Goal: Information Seeking & Learning: Learn about a topic

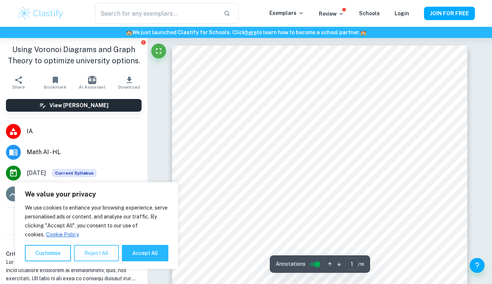
click at [104, 252] on button "Reject All" at bounding box center [96, 253] width 45 height 16
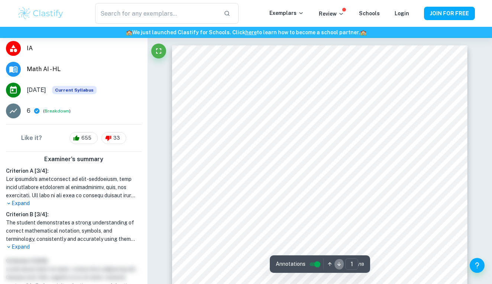
click at [339, 263] on icon "button" at bounding box center [340, 264] width 6 height 6
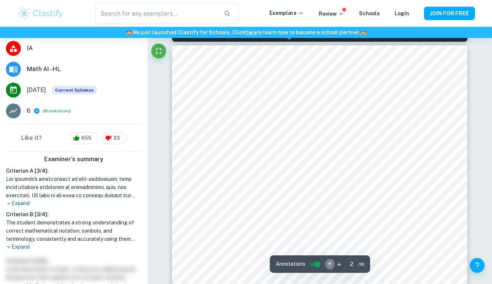
click at [326, 264] on button "button" at bounding box center [329, 264] width 9 height 12
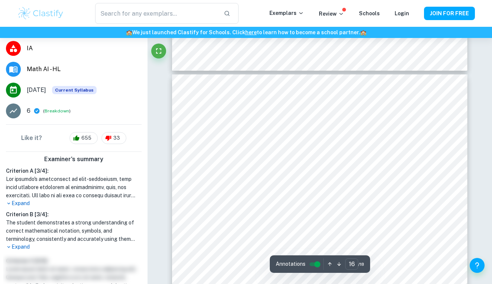
scroll to position [6449, 0]
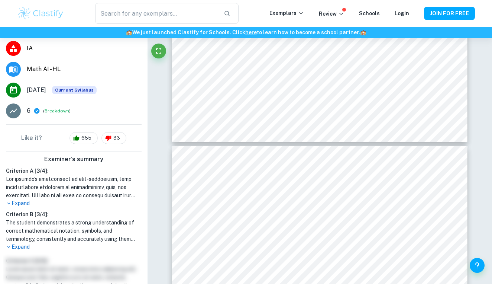
type input "15"
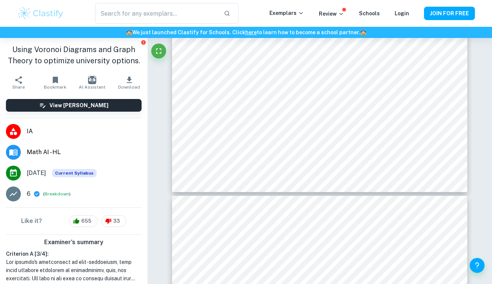
scroll to position [0, 0]
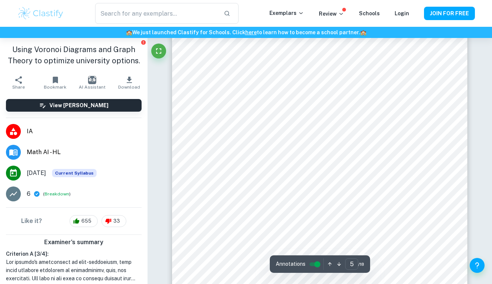
scroll to position [1874, 0]
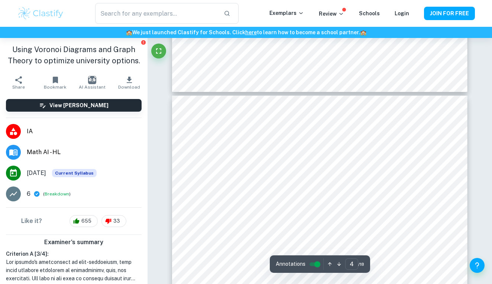
type input "3"
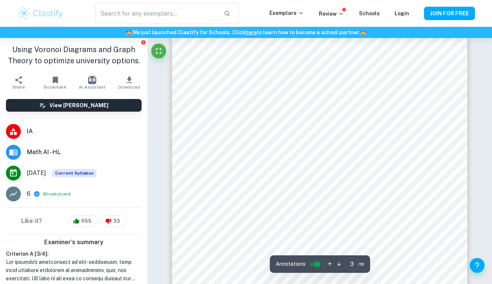
scroll to position [1066, 0]
